Goal: Task Accomplishment & Management: Use online tool/utility

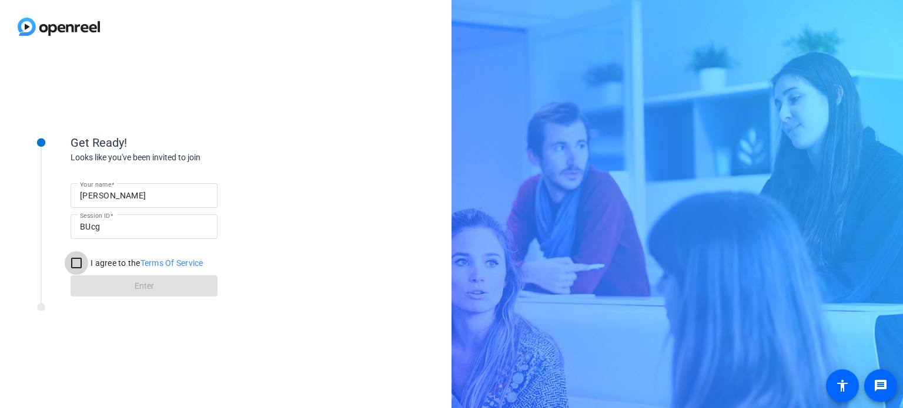
click at [84, 263] on input "I agree to the Terms Of Service" at bounding box center [77, 263] width 24 height 24
checkbox input "true"
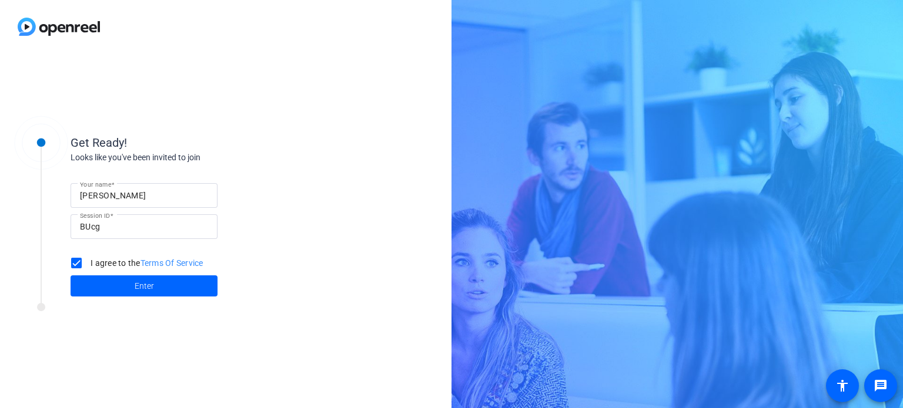
click at [140, 190] on input "[PERSON_NAME]" at bounding box center [144, 196] width 128 height 14
type input "[PERSON_NAME]"
click at [145, 280] on span "Enter" at bounding box center [144, 286] width 19 height 12
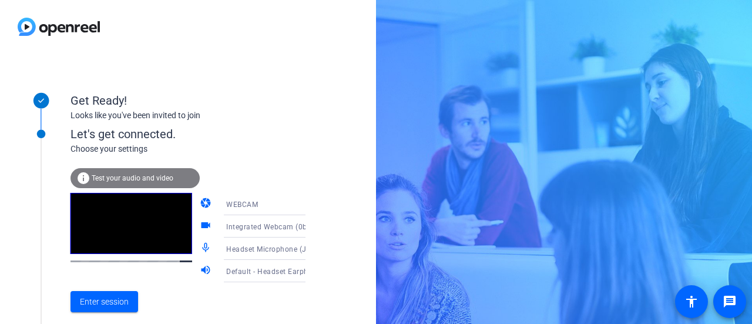
click at [283, 227] on span "Integrated Webcam (0bda:5586)" at bounding box center [282, 226] width 112 height 9
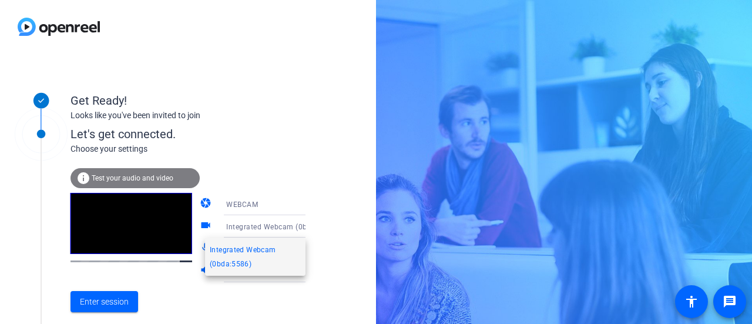
click at [283, 227] on div at bounding box center [376, 162] width 752 height 324
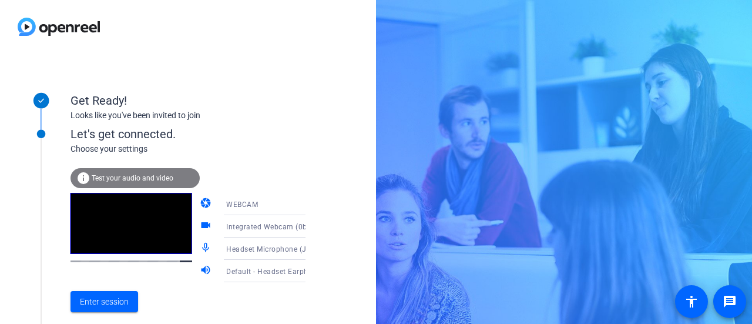
click at [269, 197] on div "WEBCAM" at bounding box center [270, 204] width 88 height 15
click at [269, 200] on div at bounding box center [376, 162] width 752 height 324
click at [310, 274] on icon at bounding box center [317, 271] width 14 height 14
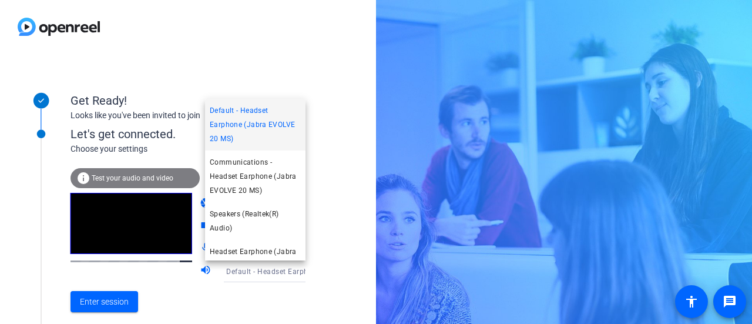
click at [290, 274] on div at bounding box center [376, 162] width 752 height 324
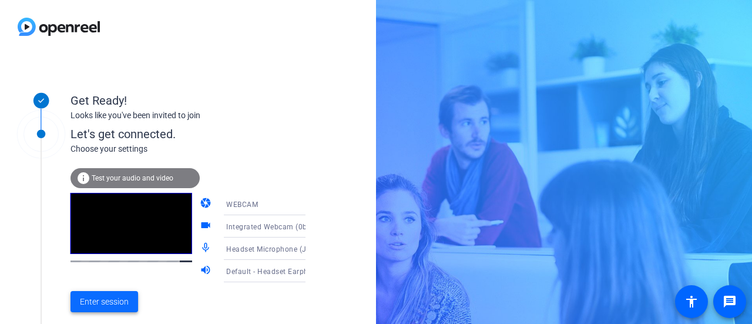
click at [97, 301] on span "Enter session" at bounding box center [104, 302] width 49 height 12
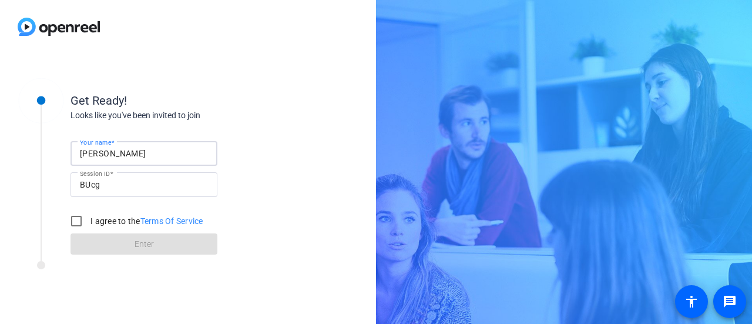
click at [121, 158] on input "[PERSON_NAME]" at bounding box center [144, 153] width 128 height 14
type input "[PERSON_NAME]"
click at [79, 226] on input "I agree to the Terms Of Service" at bounding box center [77, 221] width 24 height 24
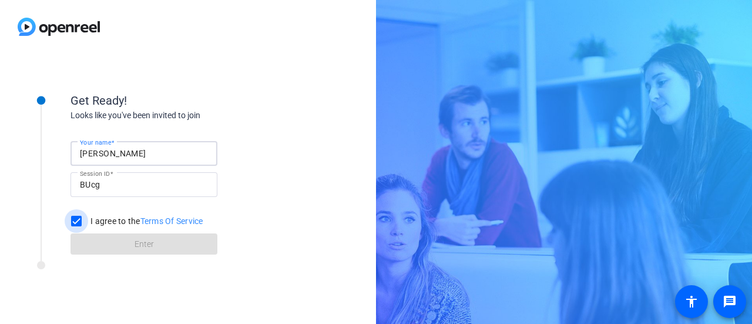
checkbox input "true"
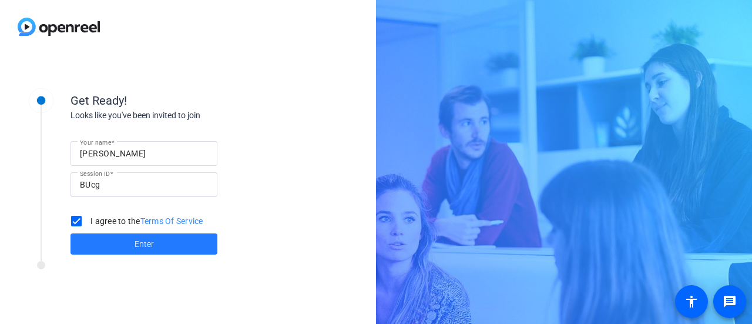
click at [113, 241] on span at bounding box center [144, 244] width 147 height 28
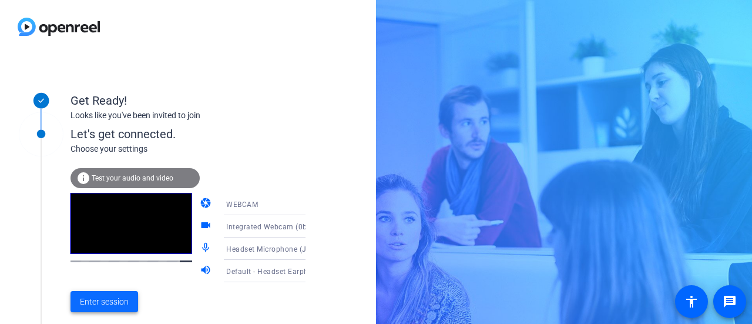
click at [118, 301] on span "Enter session" at bounding box center [104, 302] width 49 height 12
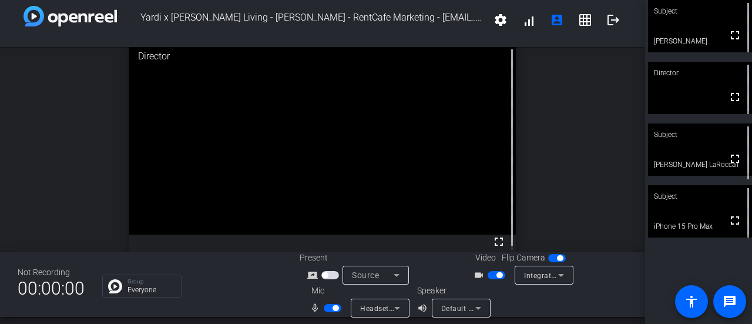
scroll to position [14, 0]
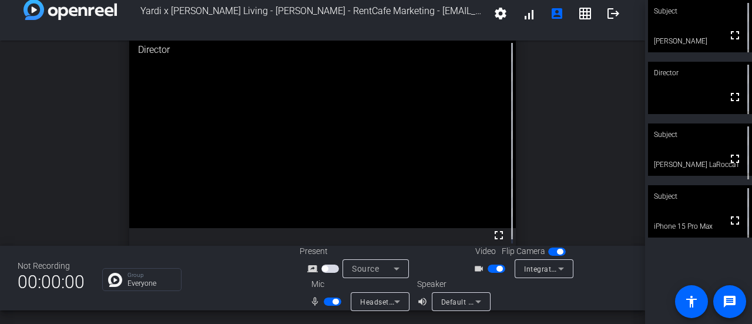
click at [333, 304] on span "button" at bounding box center [336, 301] width 6 height 6
click at [330, 299] on span "button" at bounding box center [333, 301] width 18 height 8
click at [333, 299] on span "button" at bounding box center [336, 301] width 6 height 6
click at [324, 303] on span "button" at bounding box center [327, 301] width 6 height 6
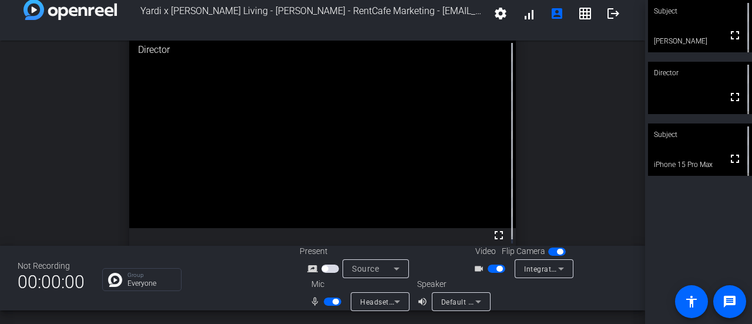
click at [329, 301] on span "button" at bounding box center [333, 301] width 18 height 8
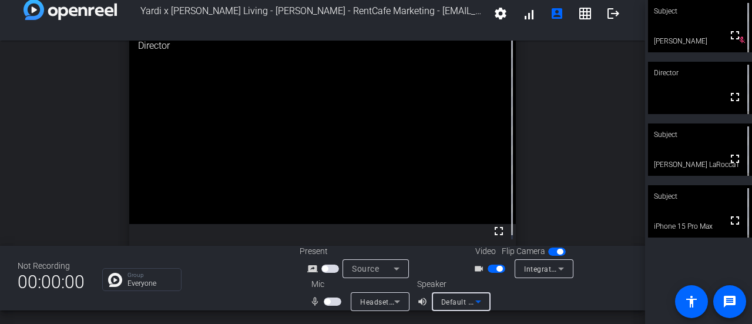
click at [475, 306] on icon at bounding box center [478, 301] width 14 height 14
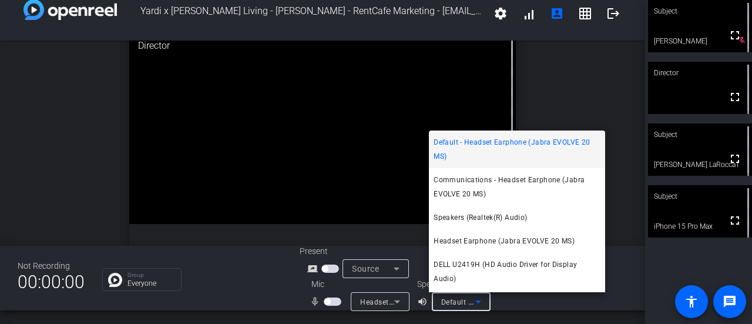
click at [475, 306] on div at bounding box center [376, 162] width 752 height 324
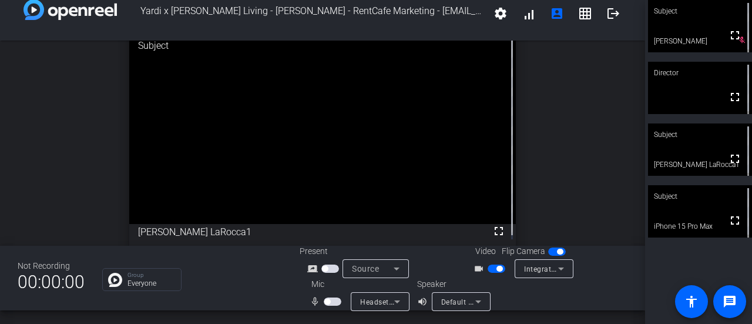
click at [327, 301] on span "button" at bounding box center [327, 301] width 6 height 6
click at [327, 303] on span "button" at bounding box center [333, 301] width 18 height 8
click at [394, 267] on icon at bounding box center [397, 268] width 6 height 3
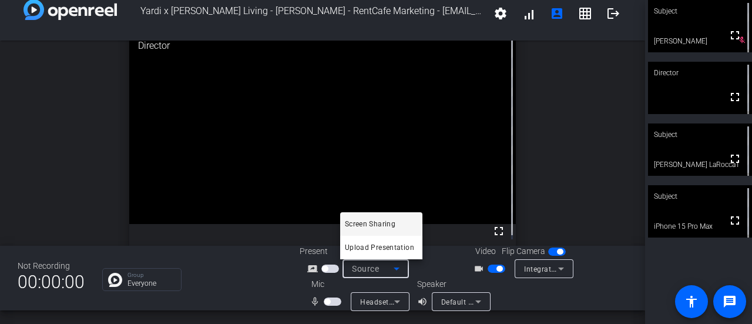
click at [394, 267] on div at bounding box center [376, 162] width 752 height 324
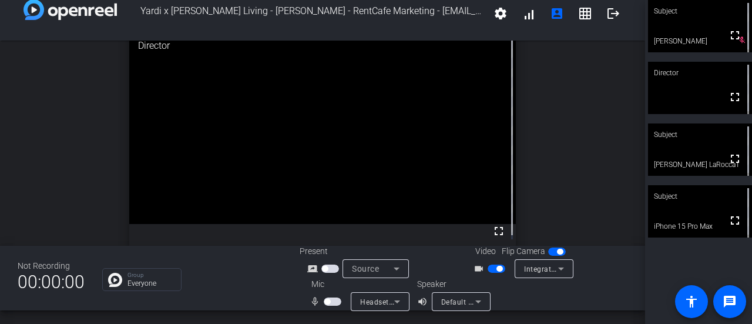
click at [395, 301] on icon at bounding box center [397, 301] width 6 height 3
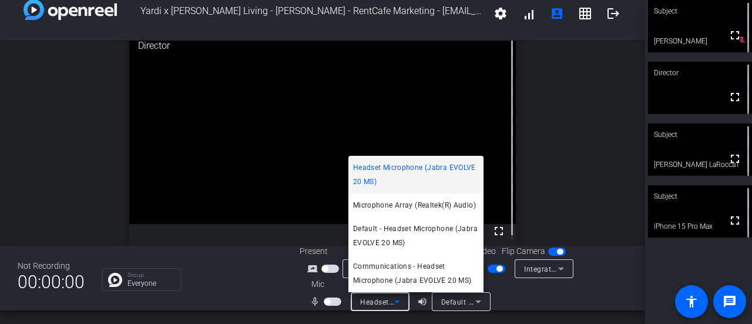
click at [395, 301] on div at bounding box center [376, 162] width 752 height 324
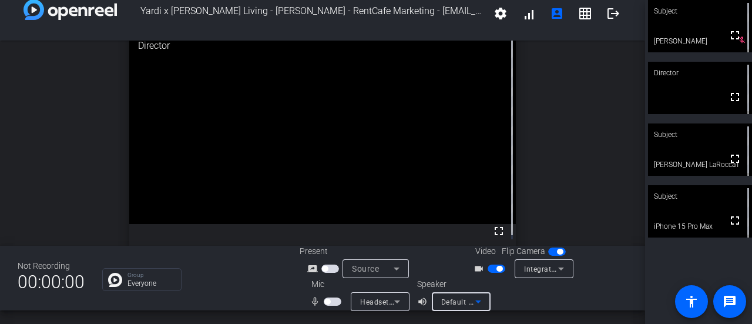
click at [478, 301] on icon at bounding box center [478, 301] width 14 height 14
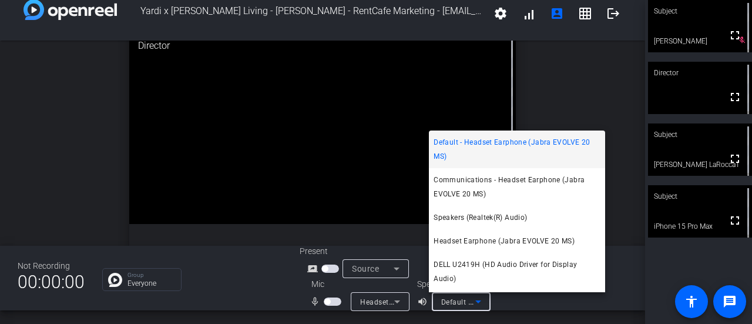
click at [478, 300] on div at bounding box center [376, 162] width 752 height 324
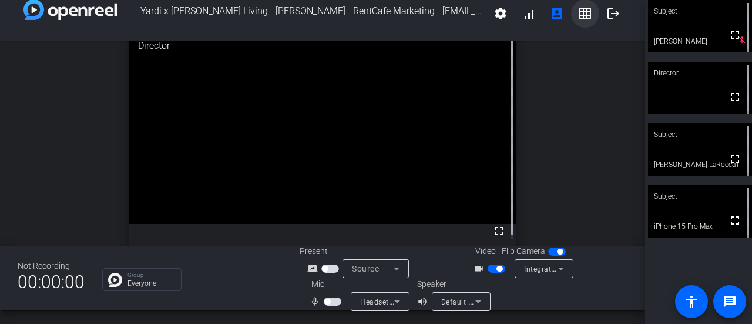
click at [578, 14] on mat-icon "grid_on" at bounding box center [585, 13] width 14 height 14
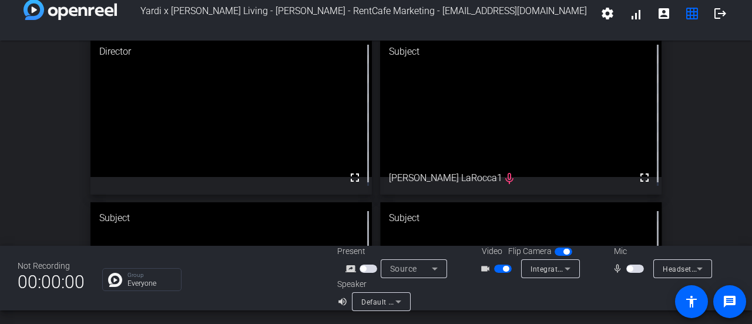
scroll to position [131, 0]
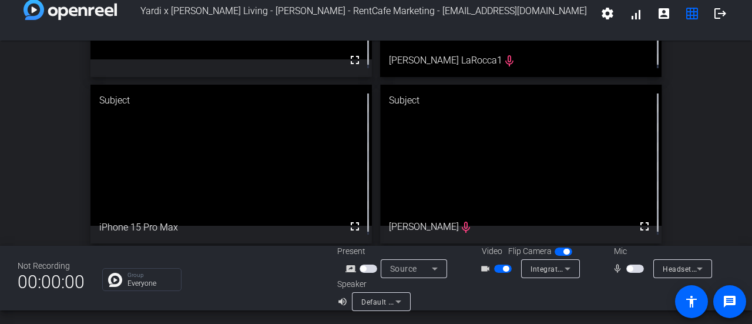
click at [503, 270] on span "button" at bounding box center [506, 269] width 6 height 6
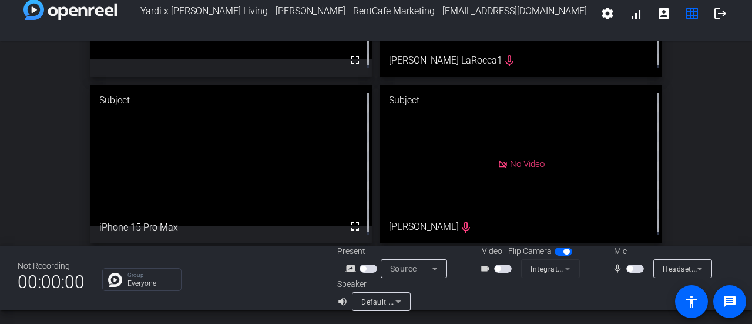
click at [627, 268] on span "button" at bounding box center [630, 269] width 6 height 6
click at [635, 270] on span "button" at bounding box center [638, 269] width 6 height 6
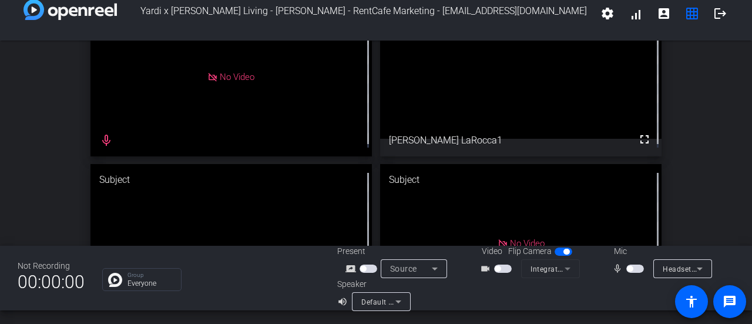
scroll to position [118, 0]
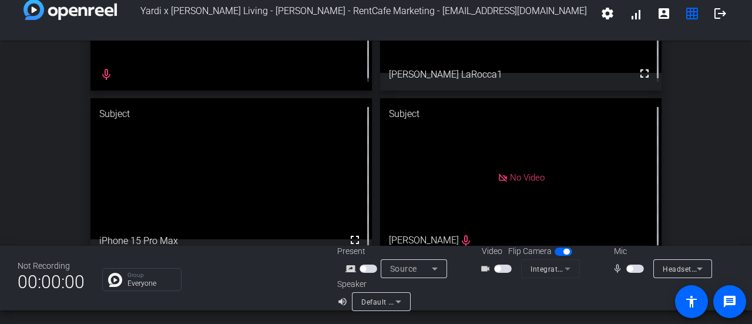
click at [627, 267] on span "button" at bounding box center [630, 269] width 6 height 6
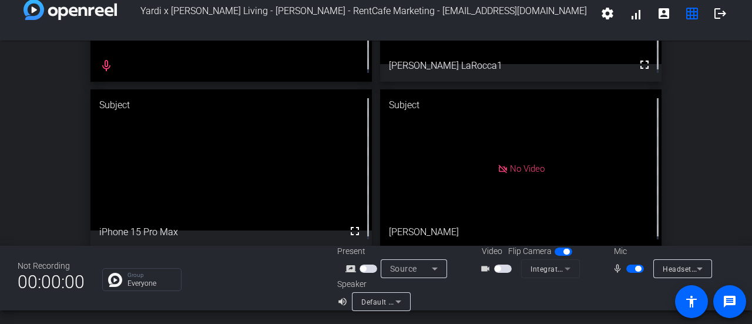
scroll to position [131, 0]
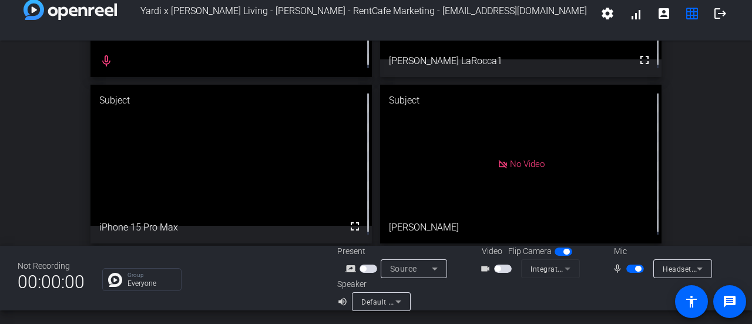
click at [629, 271] on span "button" at bounding box center [635, 268] width 18 height 8
click at [627, 268] on span "button" at bounding box center [630, 269] width 6 height 6
click at [626, 268] on span "button" at bounding box center [635, 268] width 18 height 8
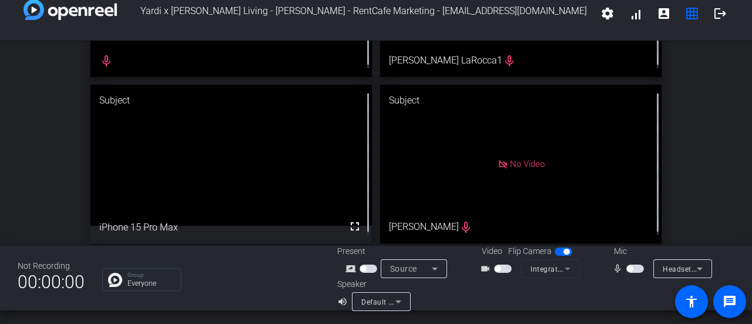
click at [629, 268] on span "button" at bounding box center [635, 268] width 18 height 8
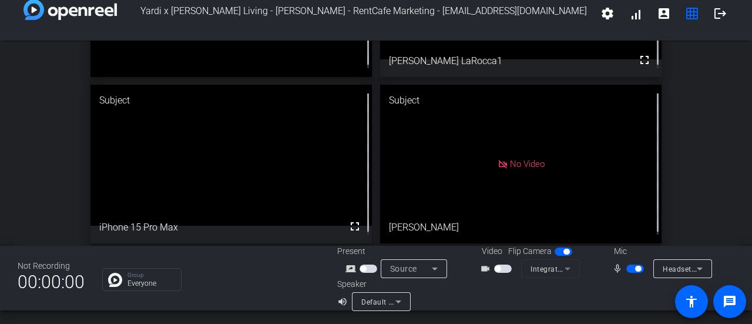
click at [635, 269] on span "button" at bounding box center [638, 269] width 6 height 6
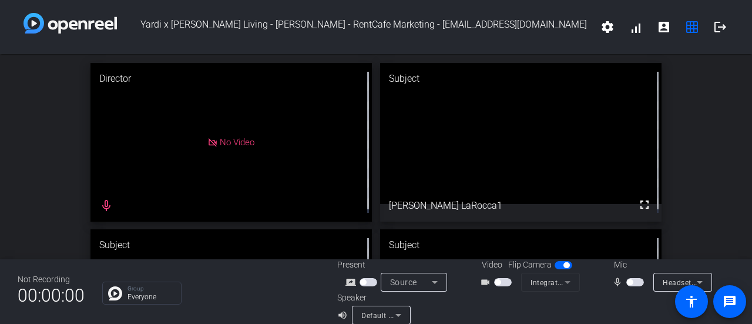
scroll to position [14, 0]
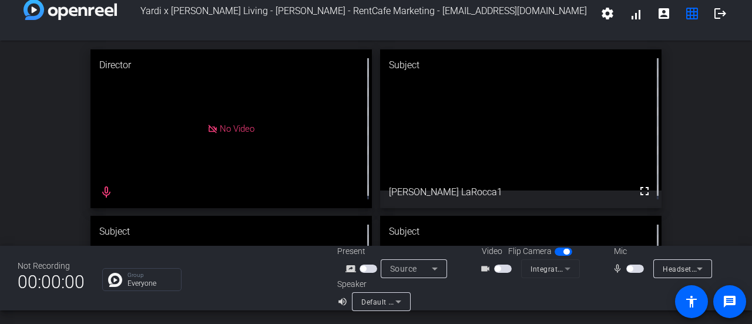
click at [627, 270] on span "button" at bounding box center [630, 269] width 6 height 6
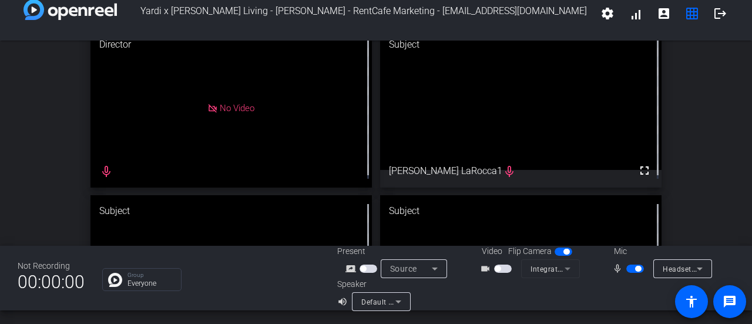
scroll to position [0, 0]
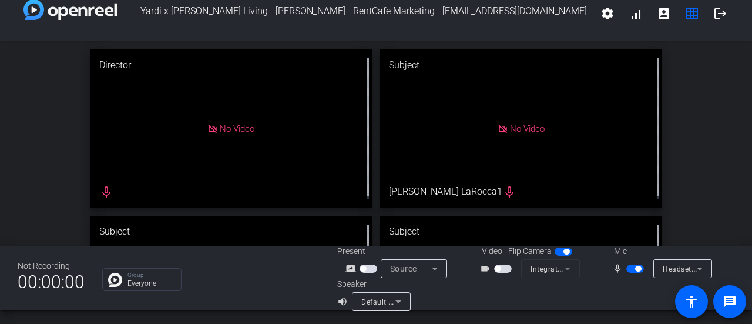
click at [629, 269] on span "button" at bounding box center [635, 268] width 18 height 8
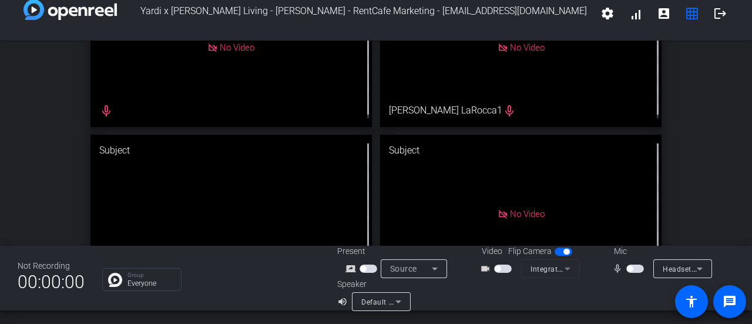
scroll to position [131, 0]
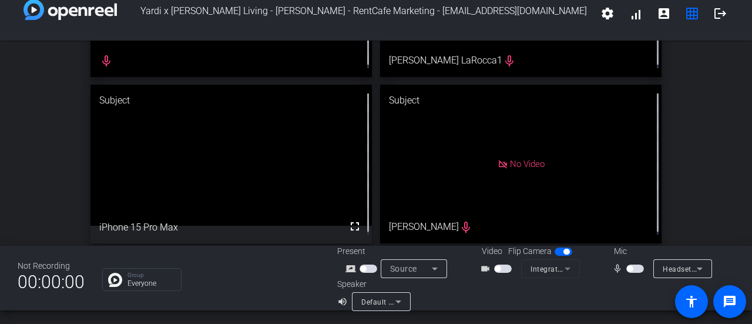
click at [627, 269] on span "button" at bounding box center [630, 269] width 6 height 6
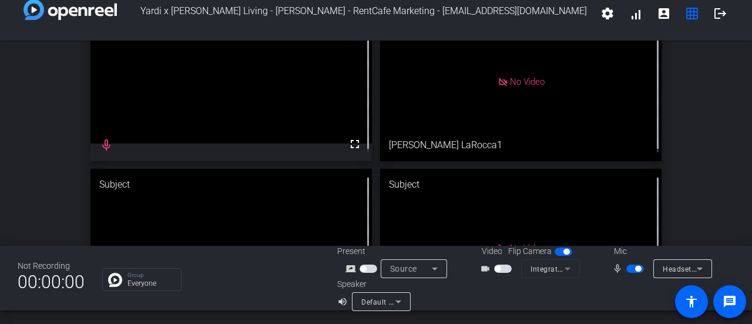
scroll to position [0, 0]
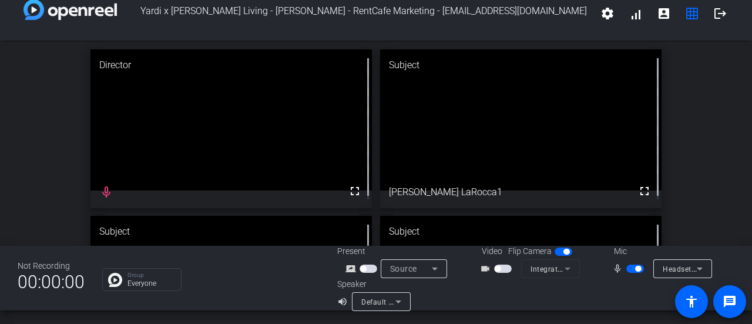
click at [497, 269] on span "button" at bounding box center [498, 269] width 6 height 6
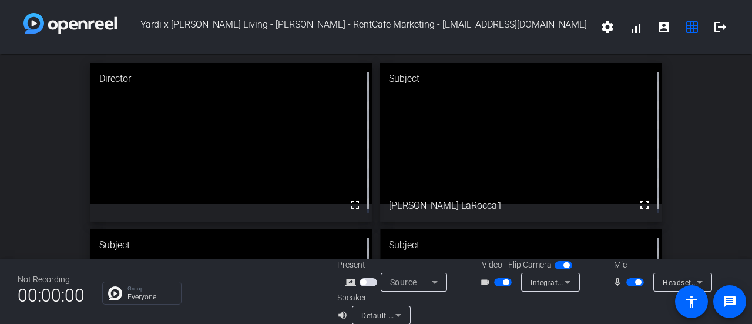
click at [500, 279] on span "button" at bounding box center [503, 282] width 18 height 8
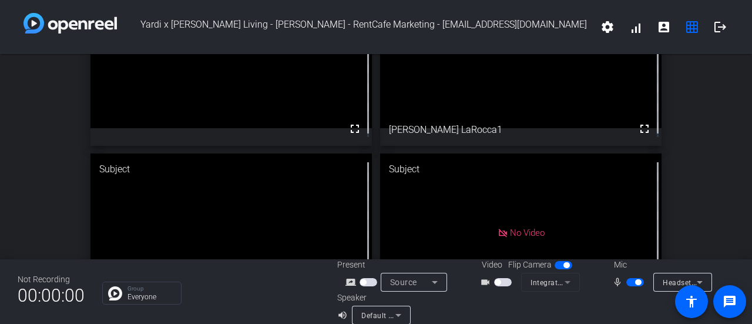
scroll to position [131, 0]
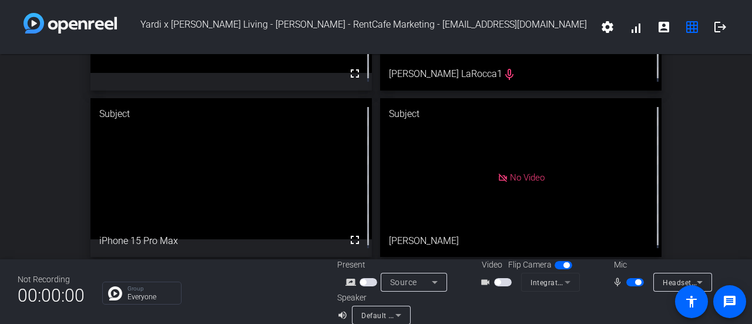
click at [626, 284] on span "button" at bounding box center [635, 282] width 18 height 8
click at [498, 279] on span "button" at bounding box center [503, 282] width 18 height 8
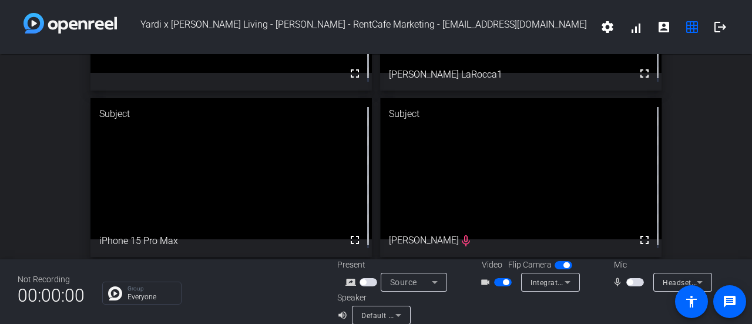
click at [630, 284] on span "button" at bounding box center [635, 282] width 18 height 8
